Goal: Obtain resource: Download file/media

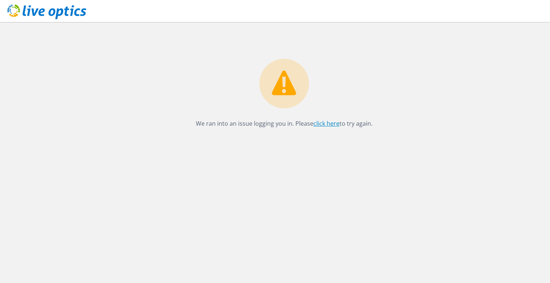
click at [331, 125] on link "click here" at bounding box center [327, 123] width 26 height 8
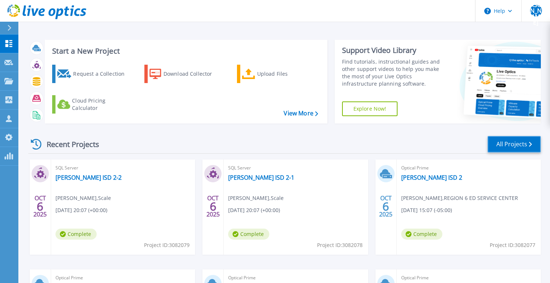
click at [511, 144] on link "All Projects" at bounding box center [514, 144] width 53 height 17
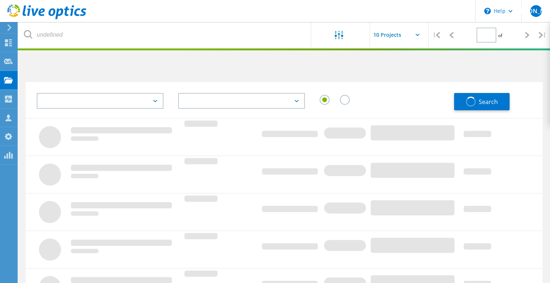
type input "1"
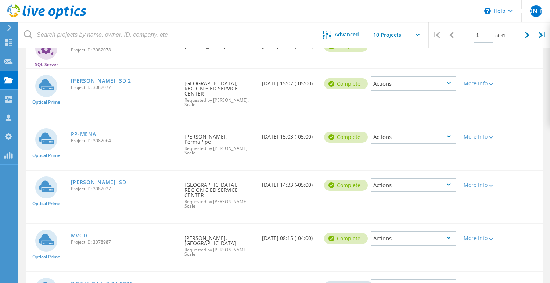
scroll to position [261, 0]
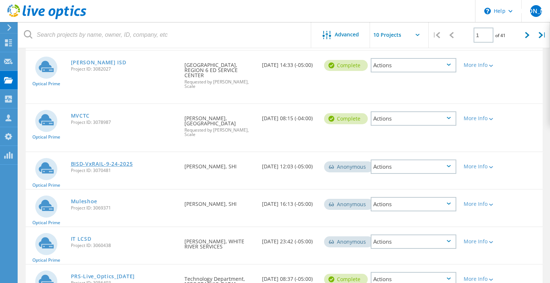
click at [118, 161] on link "BISD-VxRAIL-9-24-2025" at bounding box center [102, 163] width 62 height 5
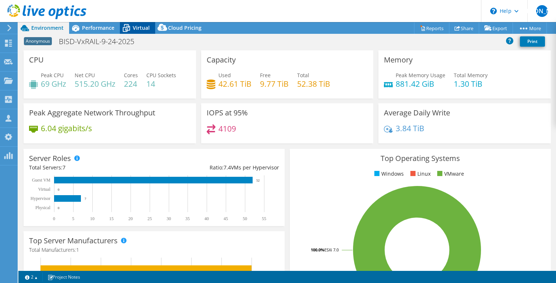
click at [132, 32] on icon at bounding box center [126, 28] width 13 height 13
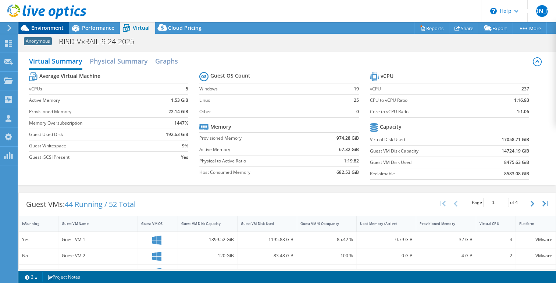
click at [58, 31] on span "Environment" at bounding box center [47, 27] width 32 height 7
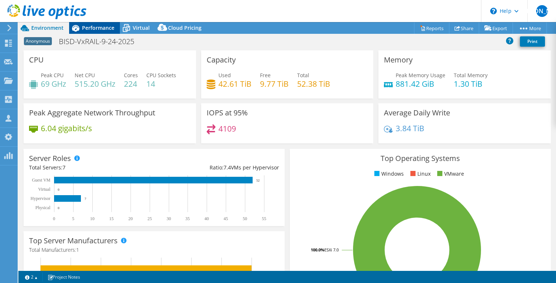
click at [99, 29] on span "Performance" at bounding box center [98, 27] width 32 height 7
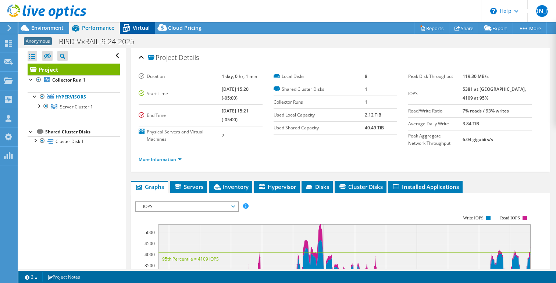
click at [139, 29] on span "Virtual" at bounding box center [141, 27] width 17 height 7
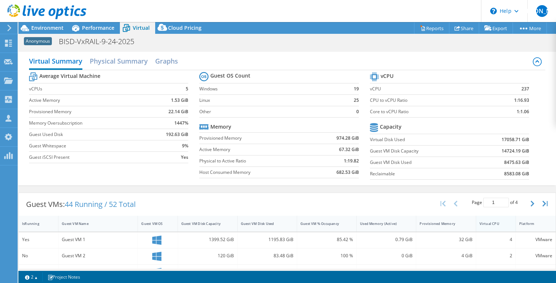
click at [486, 222] on div "Virtual CPU" at bounding box center [491, 223] width 24 height 5
click at [485, 221] on div "Virtual CPU" at bounding box center [491, 223] width 24 height 5
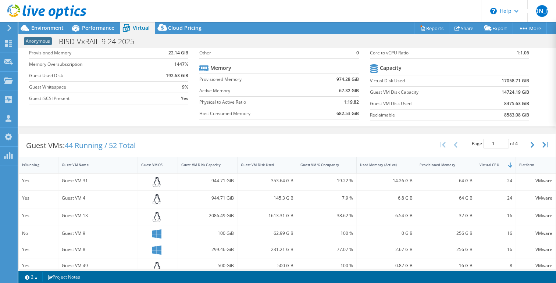
scroll to position [61, 0]
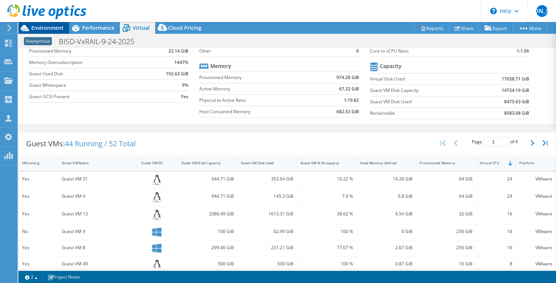
click at [53, 28] on span "Environment" at bounding box center [47, 27] width 32 height 7
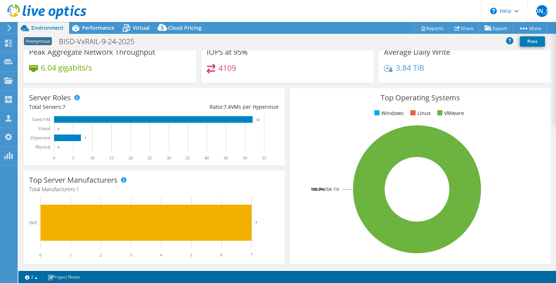
scroll to position [0, 0]
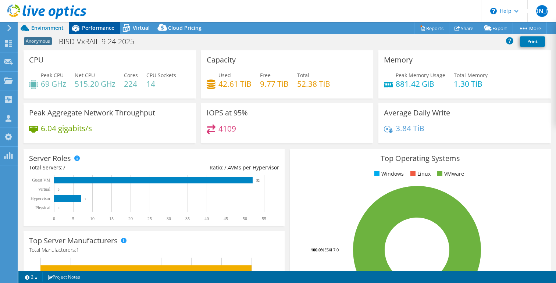
click at [103, 27] on span "Performance" at bounding box center [98, 27] width 32 height 7
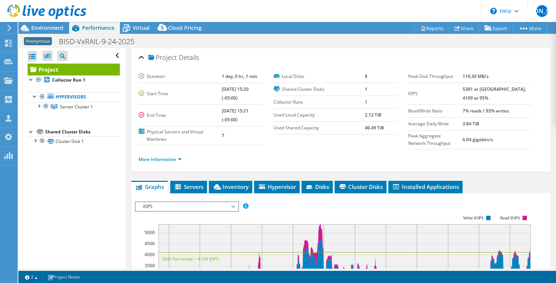
click at [57, 69] on link "Project" at bounding box center [74, 70] width 92 height 12
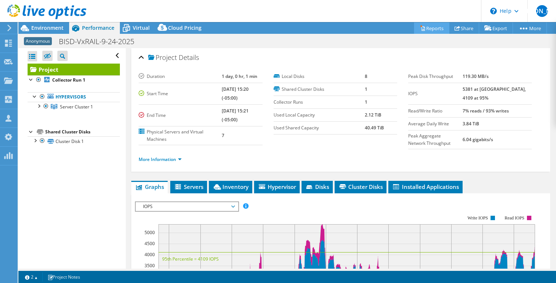
click at [433, 28] on link "Reports" at bounding box center [431, 27] width 35 height 11
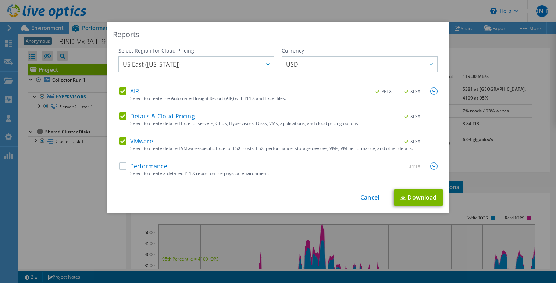
click at [121, 166] on label "Performance" at bounding box center [143, 165] width 48 height 7
click at [0, 0] on input "Performance" at bounding box center [0, 0] width 0 height 0
click at [401, 198] on img at bounding box center [403, 198] width 6 height 5
click at [318, 222] on div "Reports Select Region for Cloud Pricing Asia Pacific (Hong Kong) Asia Pacific (…" at bounding box center [278, 141] width 556 height 239
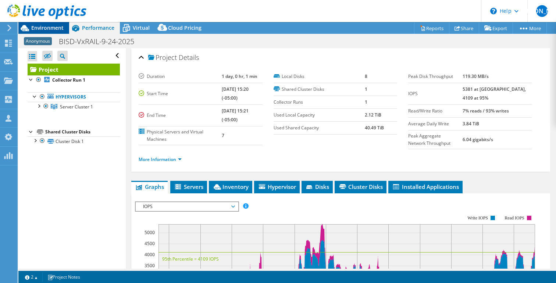
click at [51, 29] on span "Environment" at bounding box center [47, 27] width 32 height 7
